Goal: Navigation & Orientation: Find specific page/section

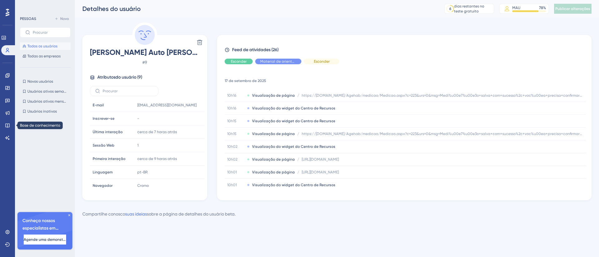
scroll to position [21, 0]
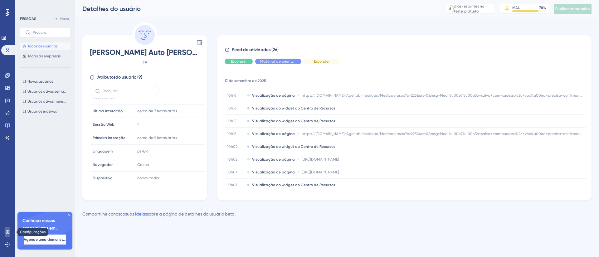
click at [8, 230] on icon at bounding box center [7, 232] width 5 height 5
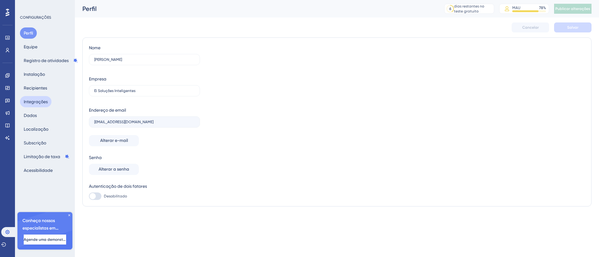
click at [39, 103] on font "Integrações" at bounding box center [36, 101] width 24 height 5
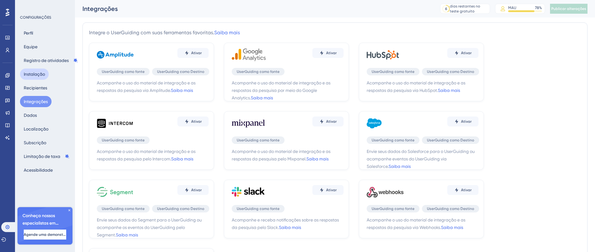
drag, startPoint x: 39, startPoint y: 80, endPoint x: 42, endPoint y: 76, distance: 4.1
click at [39, 80] on div "Perfil Equipe Registro de atividades Instalação Recipientes Integrações Dados L…" at bounding box center [45, 101] width 51 height 149
drag, startPoint x: 42, startPoint y: 76, endPoint x: 42, endPoint y: 81, distance: 5.0
click at [42, 81] on div "Perfil Equipe Registro de atividades Instalação Recipientes Integrações Dados L…" at bounding box center [45, 101] width 51 height 149
click at [39, 78] on button "Instalação" at bounding box center [34, 74] width 29 height 11
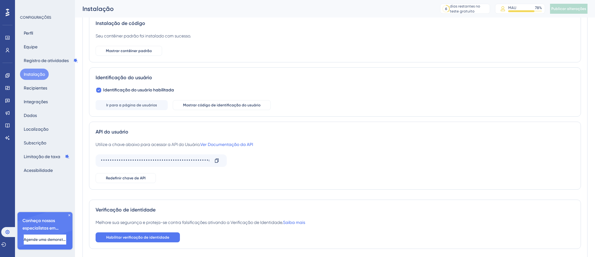
scroll to position [71, 0]
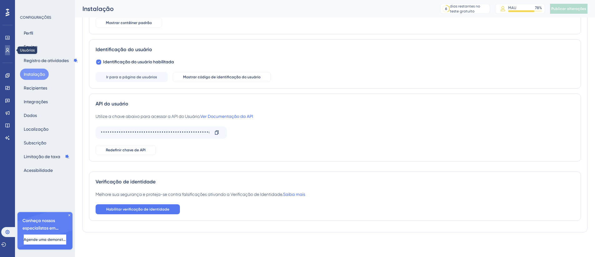
click at [5, 48] on link at bounding box center [7, 50] width 5 height 10
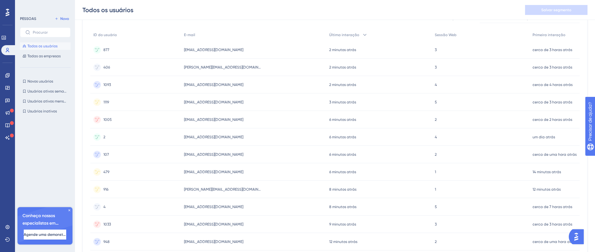
scroll to position [63, 0]
click at [218, 119] on font "[EMAIL_ADDRESS][DOMAIN_NAME]" at bounding box center [213, 120] width 59 height 4
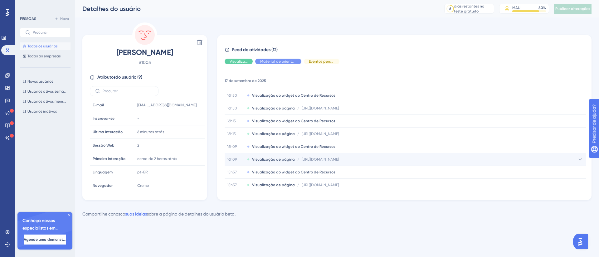
click at [579, 159] on icon at bounding box center [580, 160] width 3 height 2
click at [6, 41] on link at bounding box center [3, 38] width 5 height 10
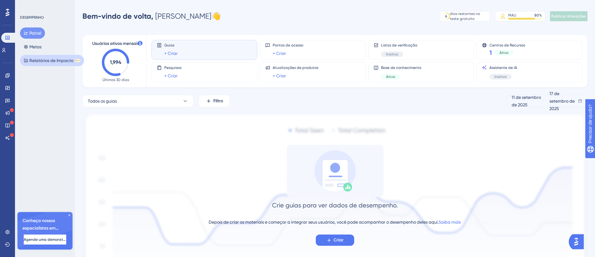
click at [48, 60] on font "Relatórios de Impacto" at bounding box center [51, 60] width 44 height 5
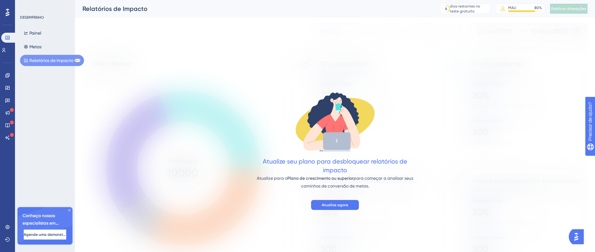
click at [48, 28] on div "Painel Metas Relatórios de Impacto BETA" at bounding box center [45, 46] width 51 height 39
click at [32, 36] on font "Painel" at bounding box center [35, 32] width 12 height 7
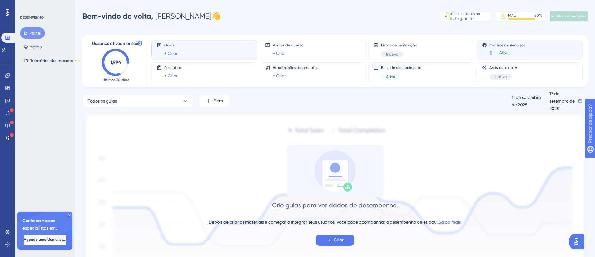
click at [536, 53] on div "Centros de Recursos 1 Ativo" at bounding box center [529, 50] width 95 height 14
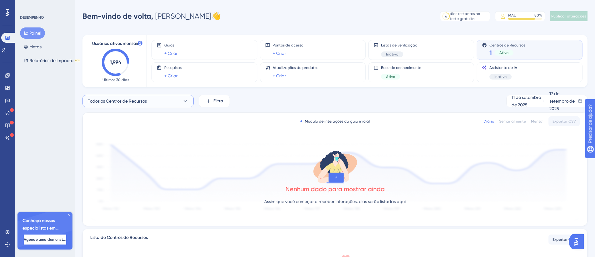
click at [186, 100] on icon at bounding box center [185, 101] width 3 height 2
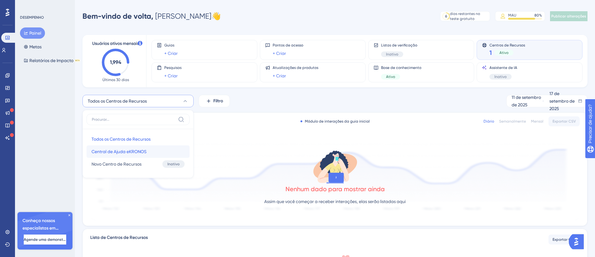
click at [146, 154] on span "Central de Ajuda eKRONOS" at bounding box center [118, 151] width 55 height 7
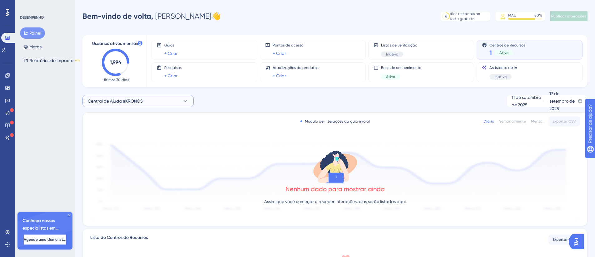
click at [180, 102] on button "Central de Ajuda eKRONOS" at bounding box center [137, 101] width 111 height 12
drag, startPoint x: 66, startPoint y: 73, endPoint x: 58, endPoint y: 70, distance: 8.8
click at [66, 73] on div "DESEMPENHO Painel Metas Relatórios de Impacto BETA Conheça nossos especialistas…" at bounding box center [45, 128] width 60 height 257
click at [4, 46] on link at bounding box center [3, 50] width 5 height 10
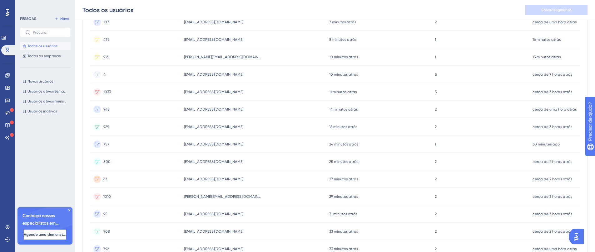
scroll to position [196, 0]
click at [107, 126] on font "929" at bounding box center [106, 127] width 6 height 4
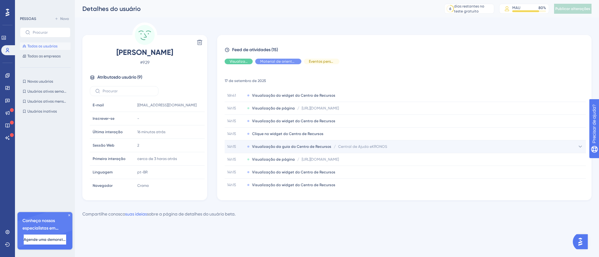
click at [358, 147] on font "Central de Ajuda eKRONOS" at bounding box center [362, 147] width 49 height 4
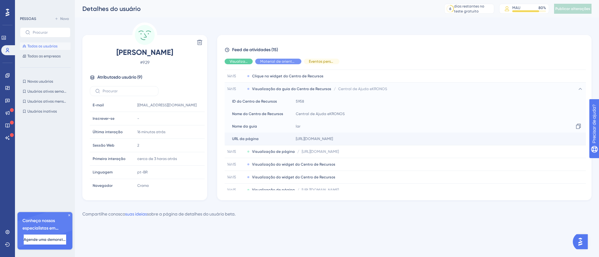
scroll to position [51, 0]
